Goal: Task Accomplishment & Management: Manage account settings

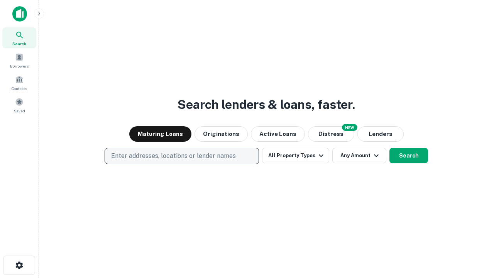
click at [181, 156] on p "Enter addresses, locations or lender names" at bounding box center [173, 155] width 125 height 9
type input "**********"
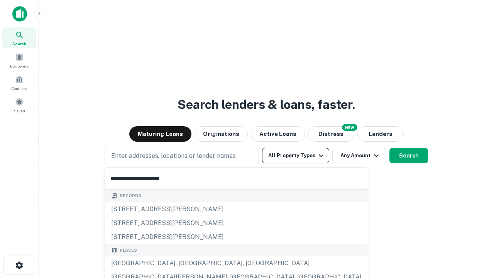
click at [184, 263] on div "[GEOGRAPHIC_DATA], [GEOGRAPHIC_DATA], [GEOGRAPHIC_DATA]" at bounding box center [236, 263] width 263 height 14
click at [295, 155] on button "All Property Types" at bounding box center [295, 155] width 67 height 15
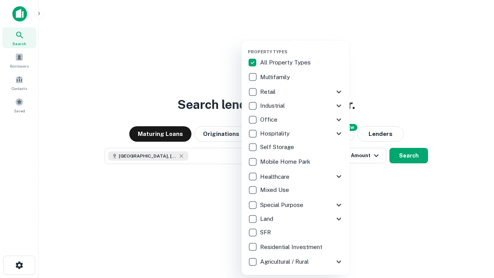
click at [301, 47] on button "button" at bounding box center [302, 47] width 108 height 0
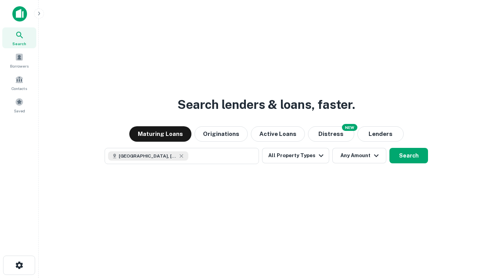
scroll to position [12, 0]
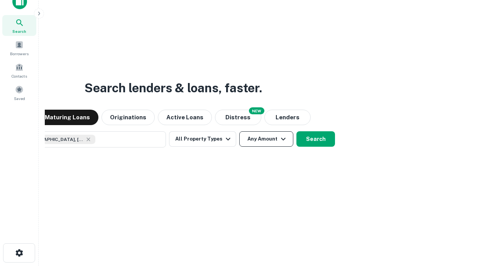
click at [239, 131] on button "Any Amount" at bounding box center [266, 138] width 54 height 15
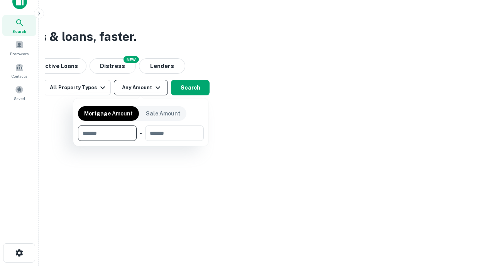
type input "*******"
click at [141, 141] on button "button" at bounding box center [141, 141] width 126 height 0
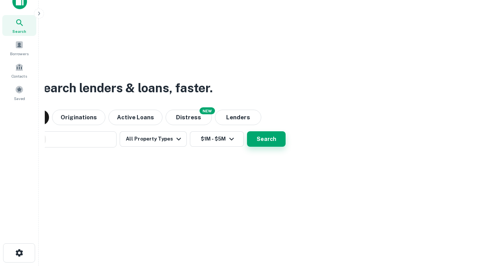
click at [247, 131] on button "Search" at bounding box center [266, 138] width 39 height 15
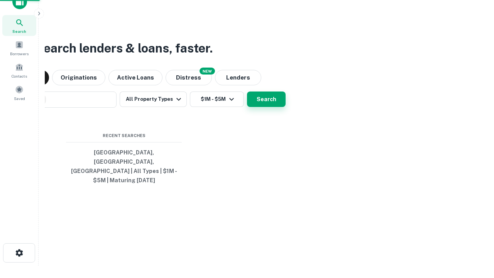
scroll to position [25, 218]
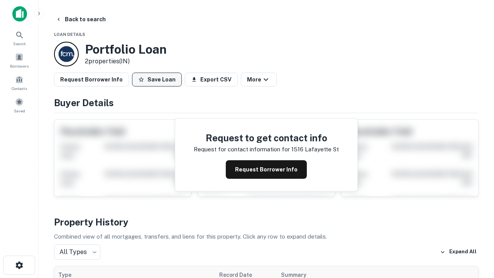
click at [157, 79] on button "Save Loan" at bounding box center [157, 79] width 50 height 14
click at [158, 79] on button "Loan Saved" at bounding box center [158, 79] width 53 height 14
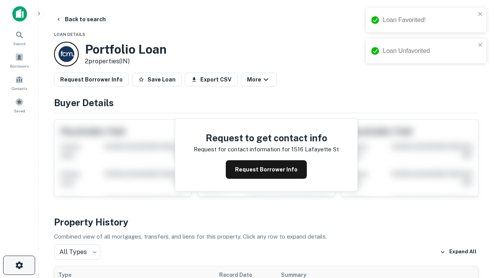
click at [19, 265] on icon "button" at bounding box center [19, 264] width 9 height 9
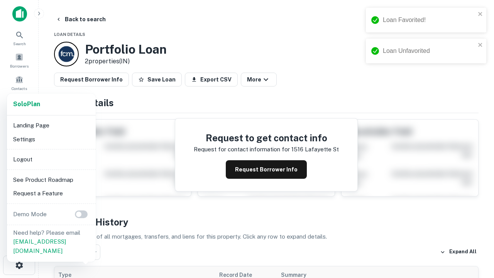
click at [51, 159] on li "Logout" at bounding box center [51, 159] width 83 height 14
